Goal: Task Accomplishment & Management: Use online tool/utility

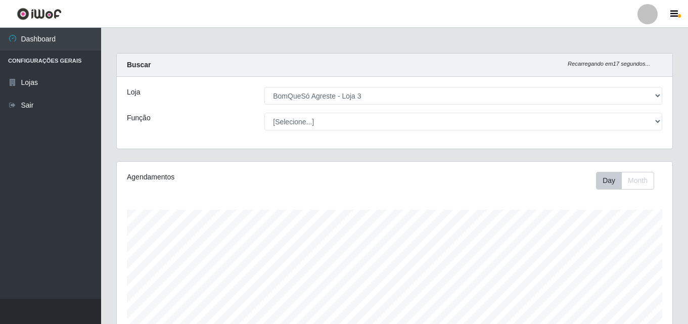
select select "215"
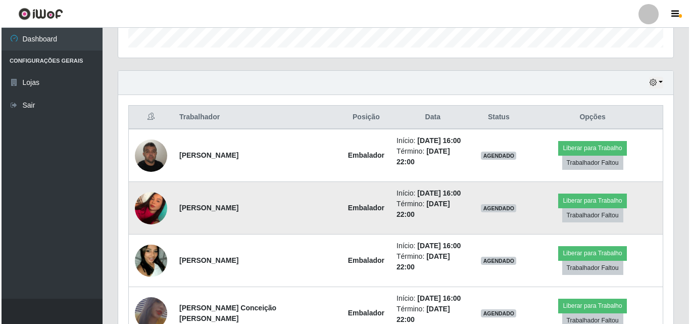
scroll to position [332, 0]
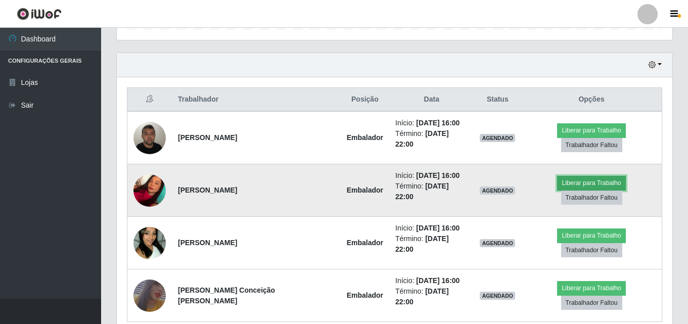
click at [566, 179] on button "Liberar para Trabalho" at bounding box center [591, 183] width 68 height 14
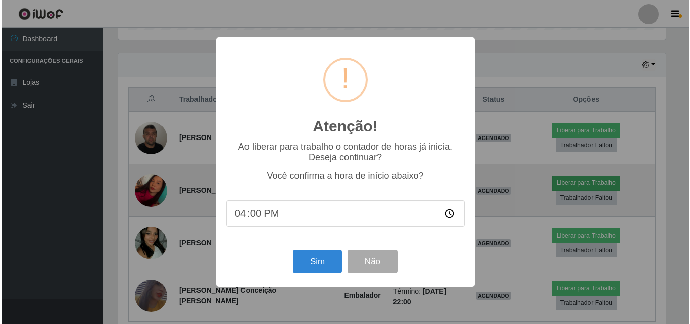
scroll to position [210, 550]
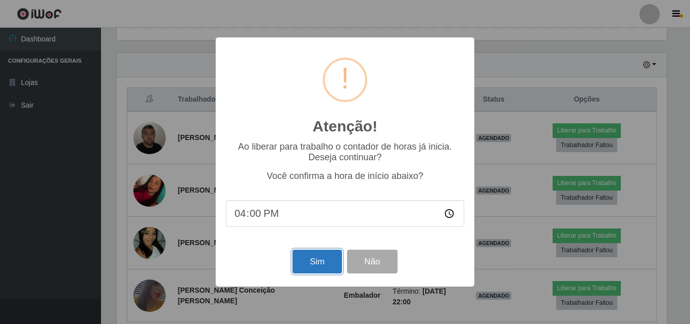
click at [320, 263] on button "Sim" at bounding box center [317, 262] width 49 height 24
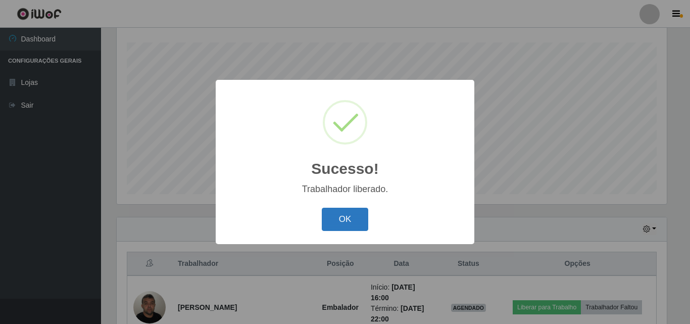
click at [331, 224] on button "OK" at bounding box center [345, 220] width 47 height 24
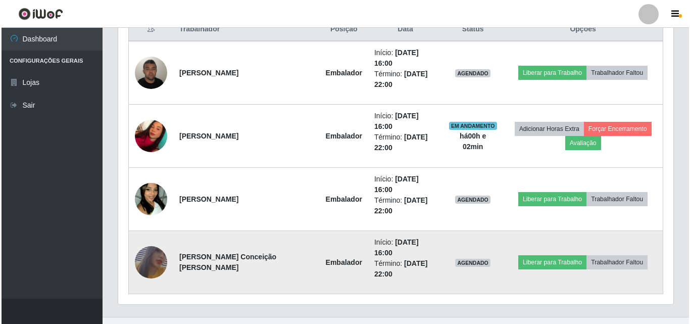
scroll to position [420, 0]
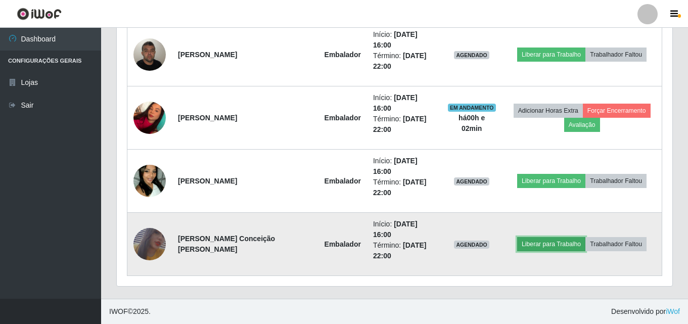
click at [548, 244] on button "Liberar para Trabalho" at bounding box center [551, 244] width 68 height 14
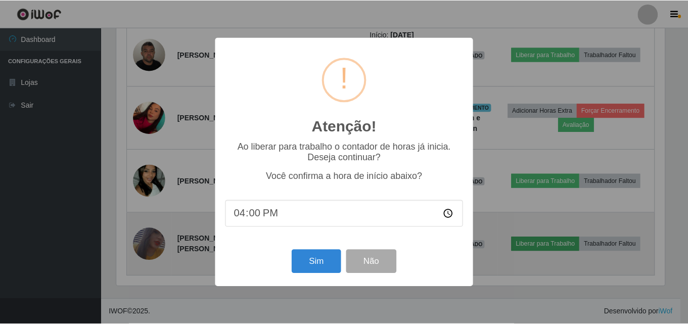
scroll to position [210, 550]
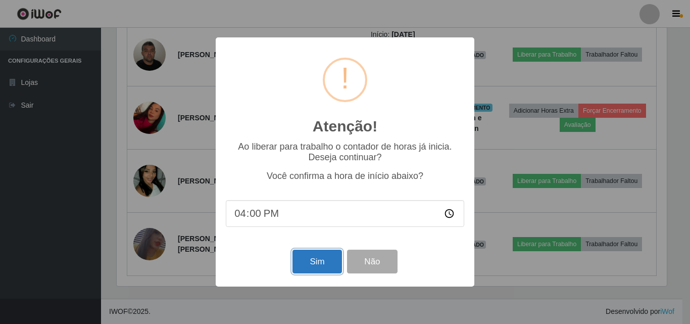
click at [313, 263] on button "Sim" at bounding box center [317, 262] width 49 height 24
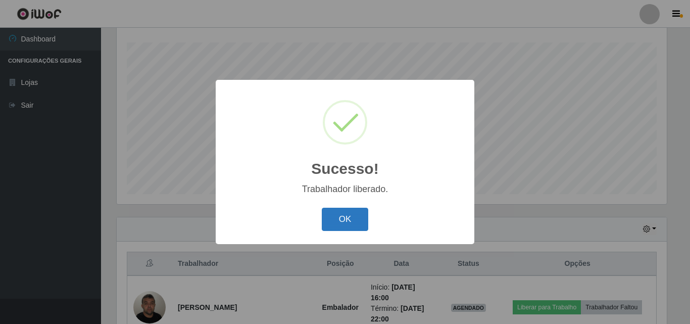
click at [350, 226] on button "OK" at bounding box center [345, 220] width 47 height 24
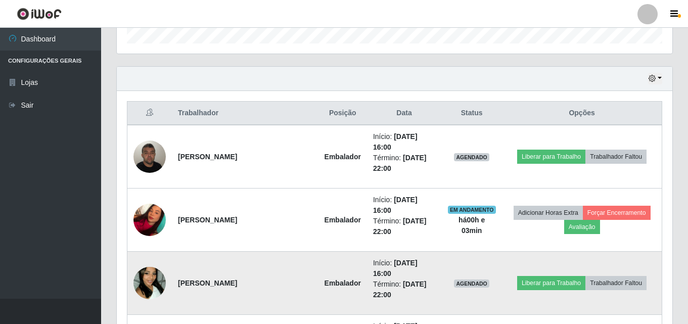
scroll to position [319, 0]
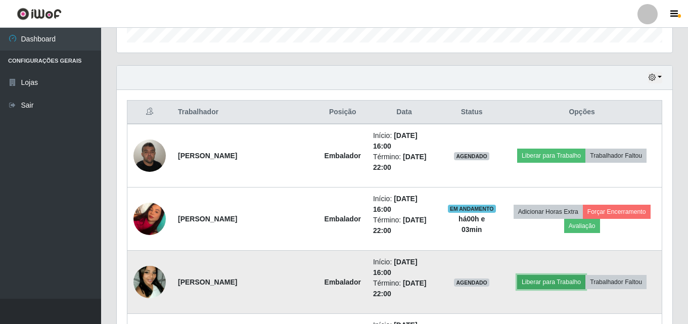
click at [568, 279] on button "Liberar para Trabalho" at bounding box center [551, 282] width 68 height 14
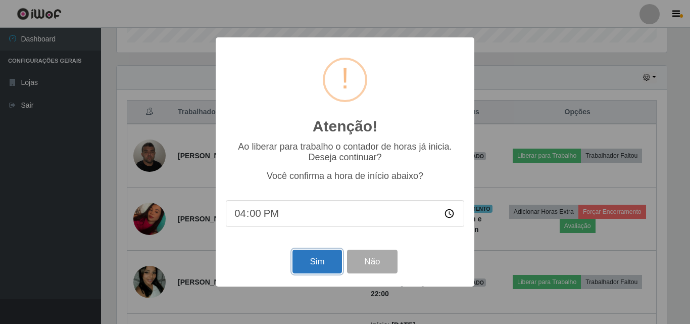
click at [336, 260] on button "Sim" at bounding box center [317, 262] width 49 height 24
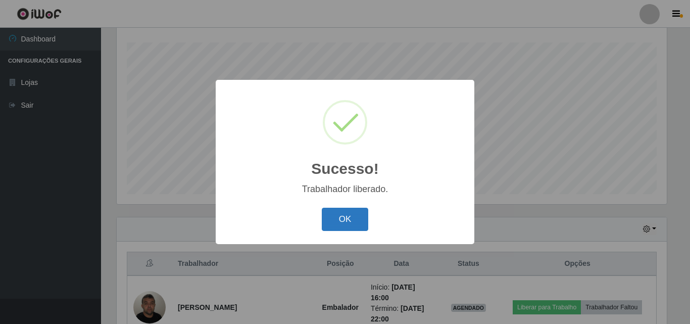
click at [346, 219] on button "OK" at bounding box center [345, 220] width 47 height 24
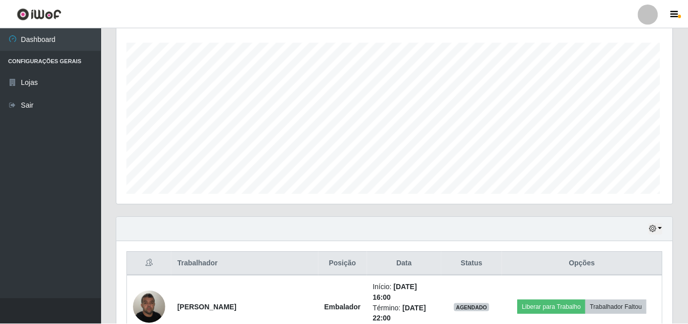
scroll to position [210, 555]
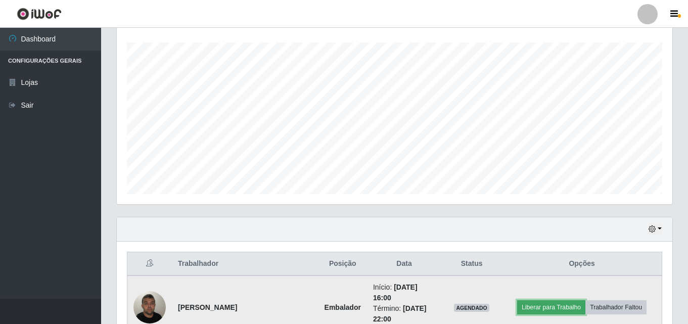
click at [544, 305] on button "Liberar para Trabalho" at bounding box center [551, 307] width 68 height 14
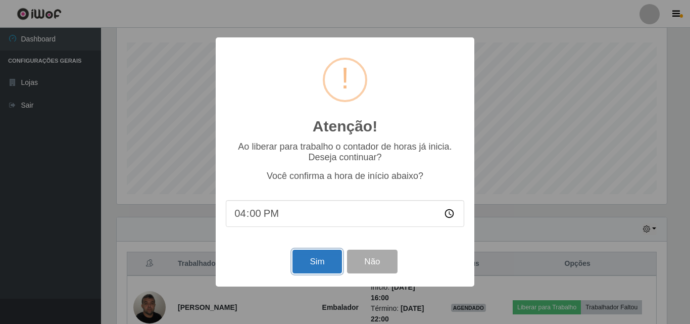
click at [310, 262] on button "Sim" at bounding box center [317, 262] width 49 height 24
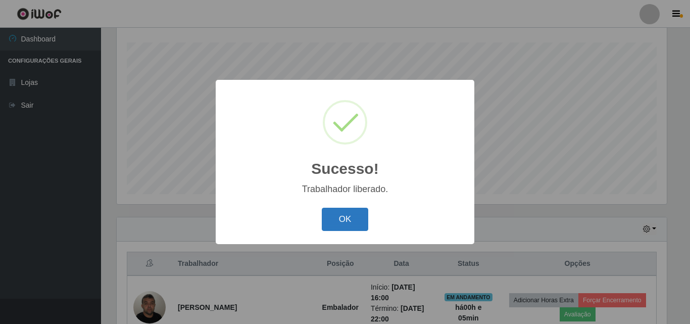
click at [335, 225] on button "OK" at bounding box center [345, 220] width 47 height 24
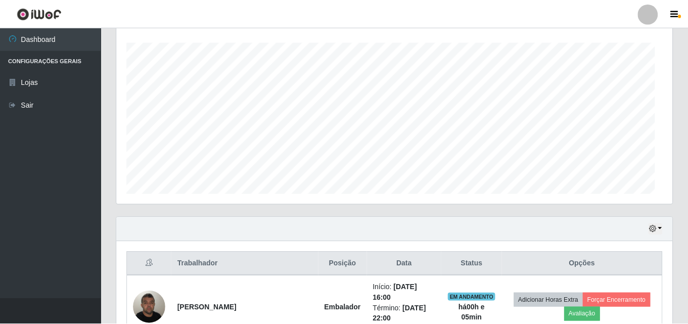
scroll to position [210, 555]
